Goal: Task Accomplishment & Management: Complete application form

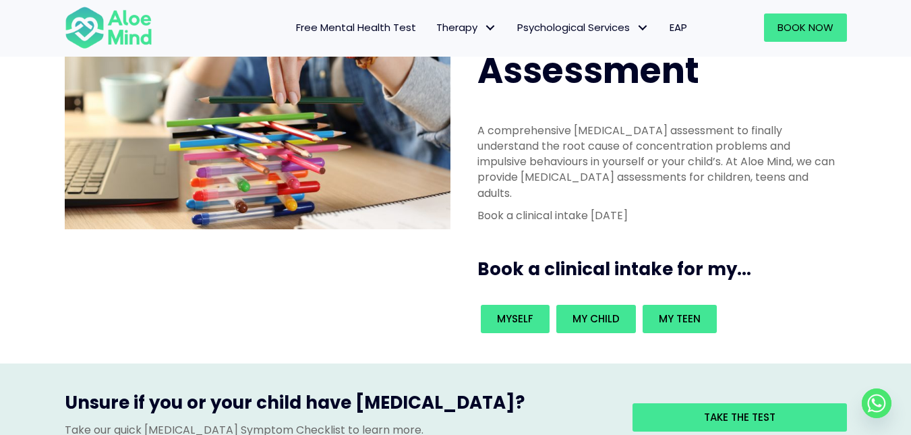
scroll to position [105, 0]
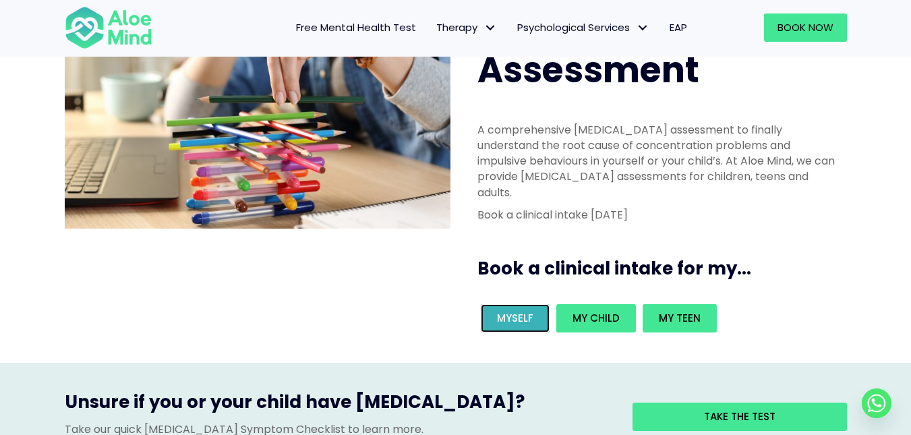
click at [524, 311] on span "Myself" at bounding box center [515, 318] width 36 height 14
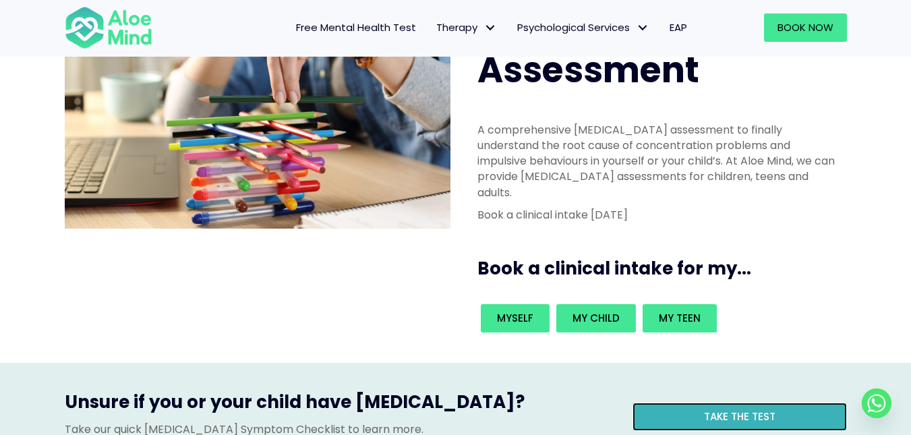
click at [705, 410] on span "Take the test" at bounding box center [740, 417] width 72 height 14
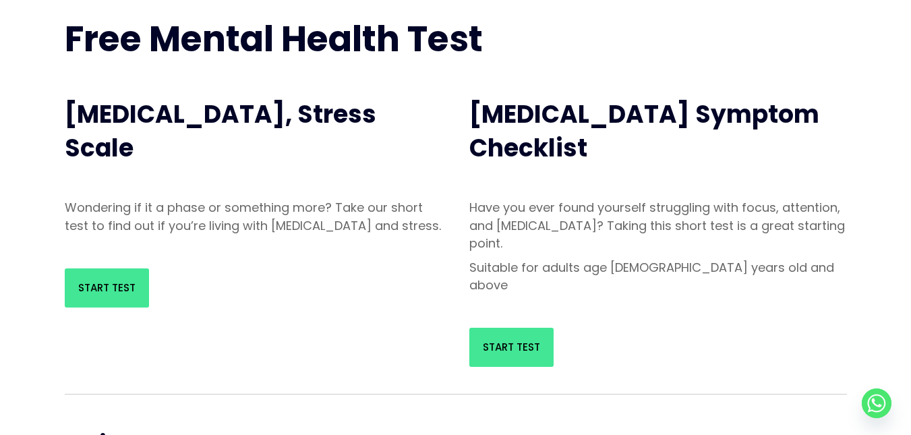
scroll to position [146, 0]
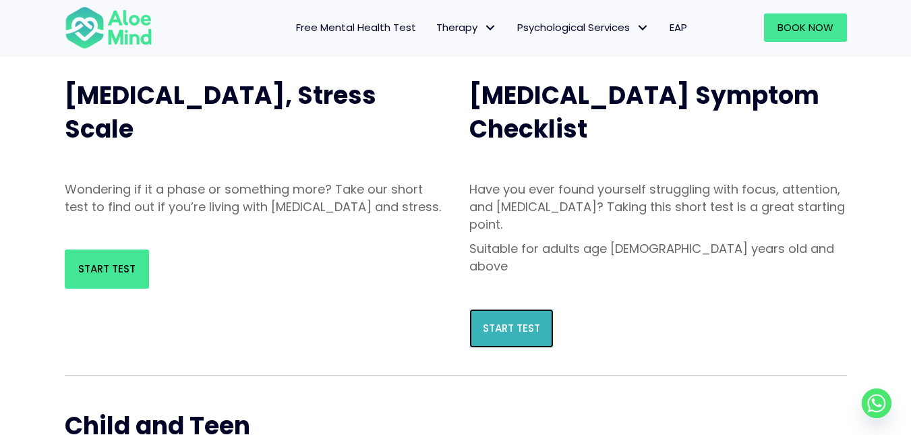
click at [497, 321] on span "Start Test" at bounding box center [511, 328] width 57 height 14
